Goal: Information Seeking & Learning: Find specific fact

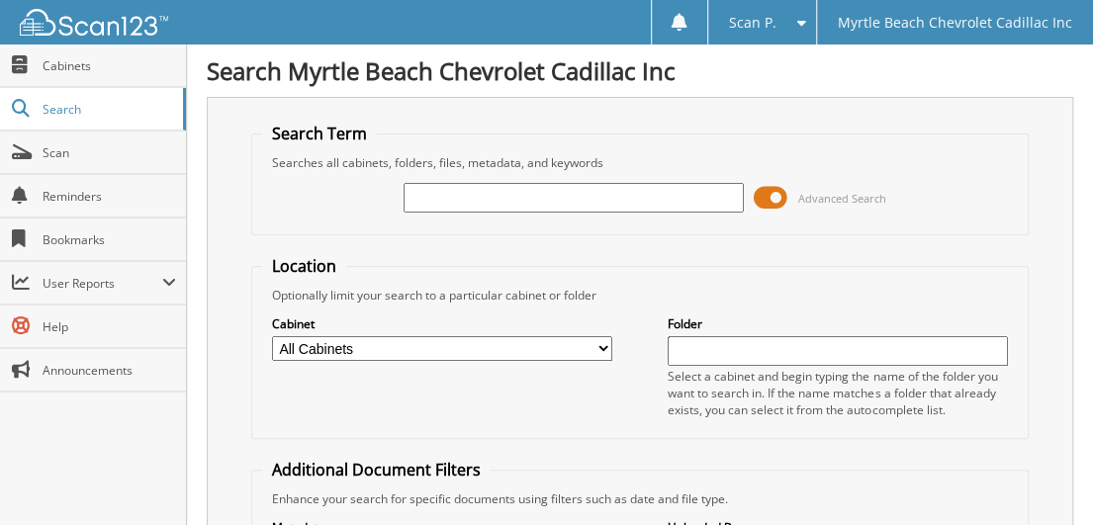
click at [454, 200] on input "text" at bounding box center [574, 198] width 340 height 30
type input "770371C"
click at [484, 191] on input "770371C" at bounding box center [574, 198] width 340 height 30
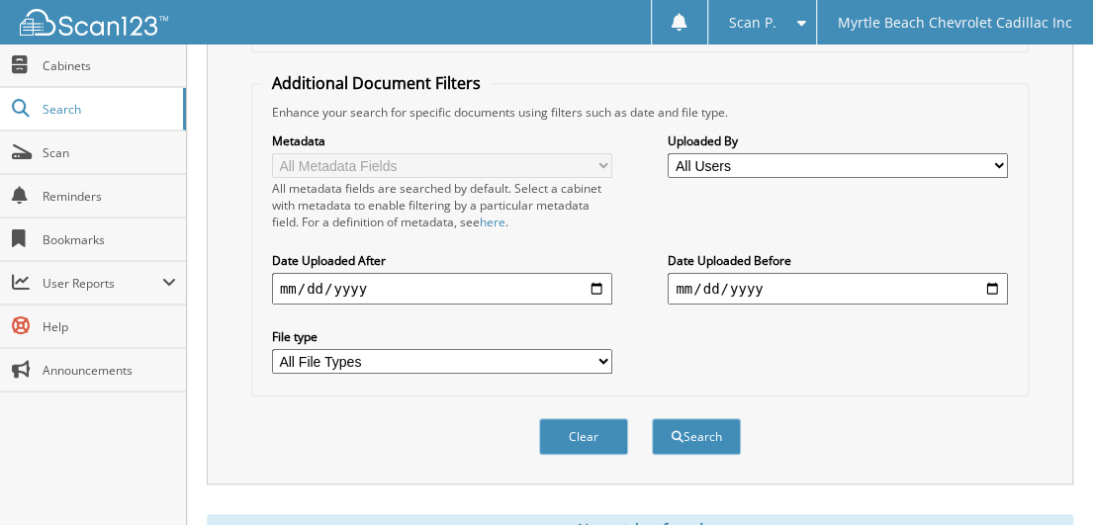
scroll to position [356, 0]
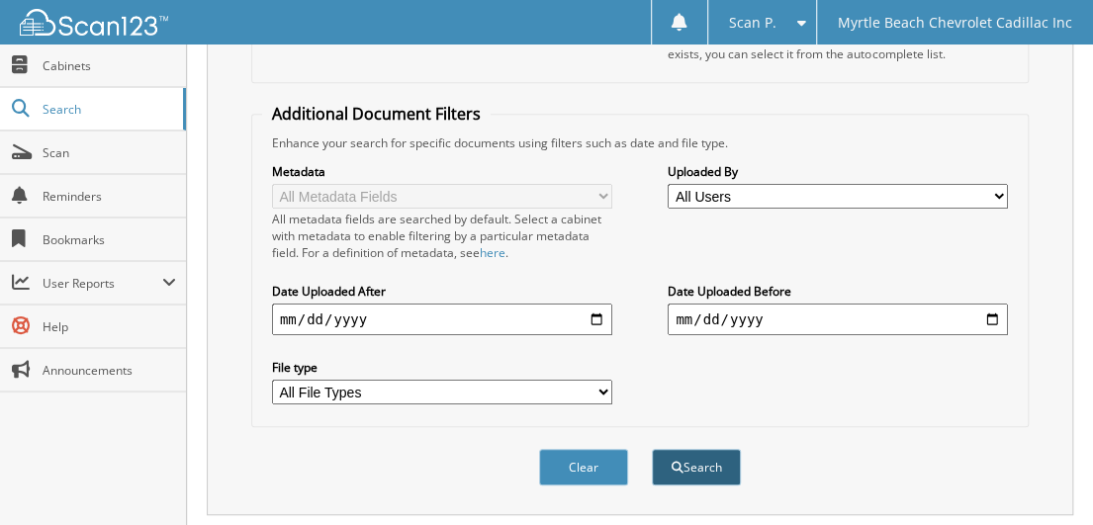
type input "770371"
click at [710, 449] on button "Search" at bounding box center [696, 467] width 89 height 37
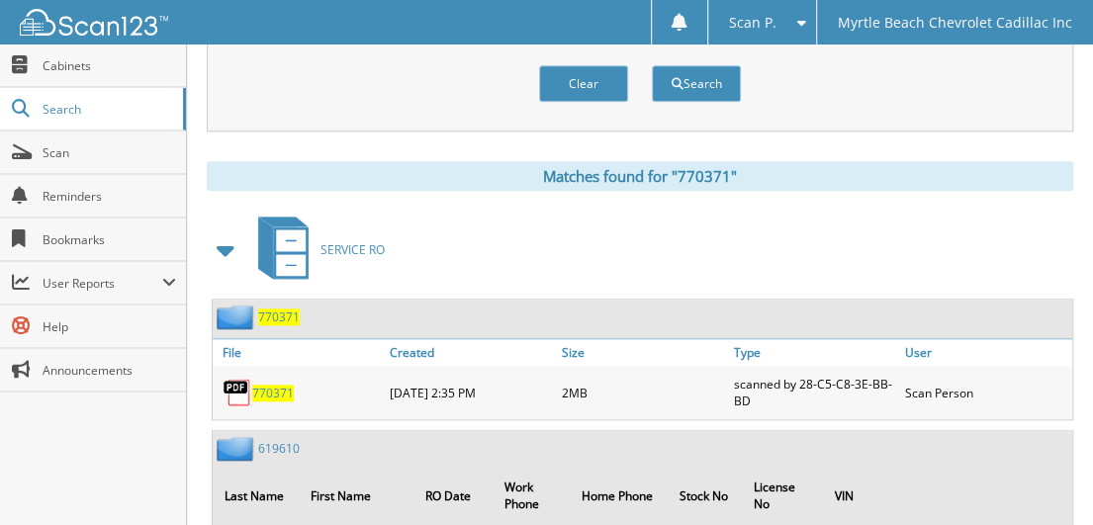
scroll to position [712, 0]
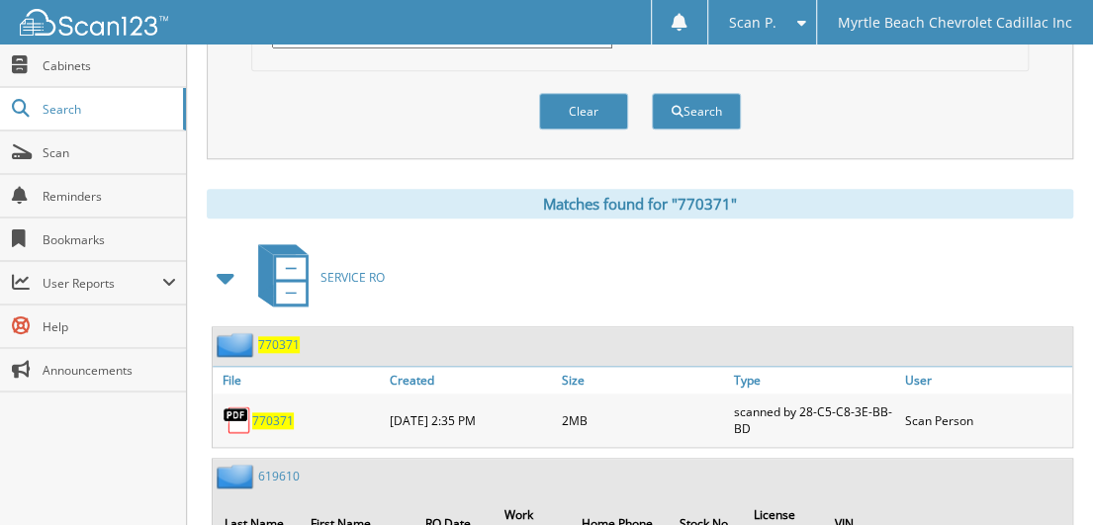
click at [271, 412] on span "770371" at bounding box center [273, 420] width 42 height 17
